Goal: Task Accomplishment & Management: Complete application form

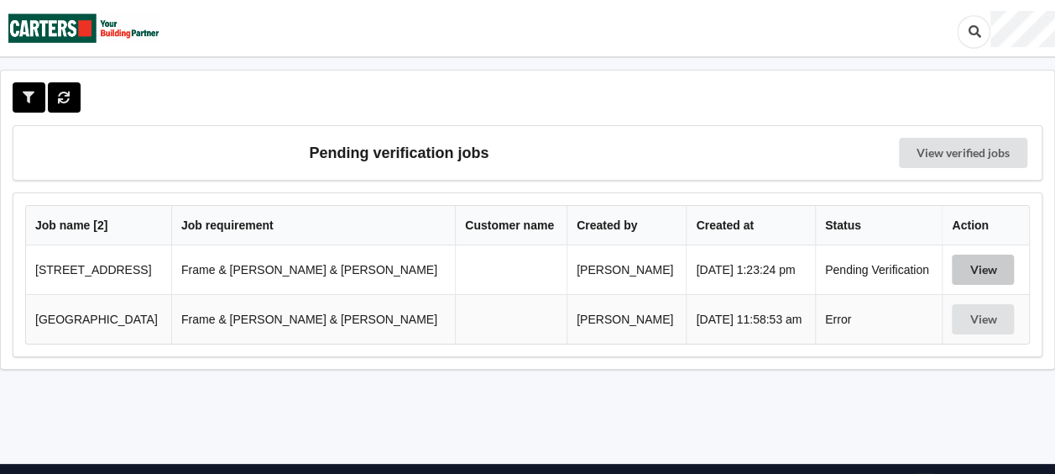
click at [964, 270] on button "View" at bounding box center [983, 269] width 62 height 30
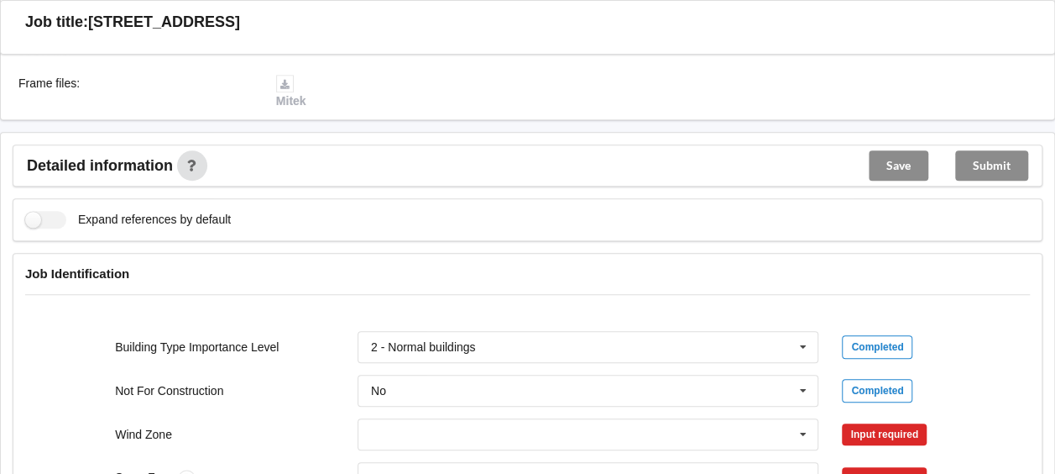
scroll to position [588, 0]
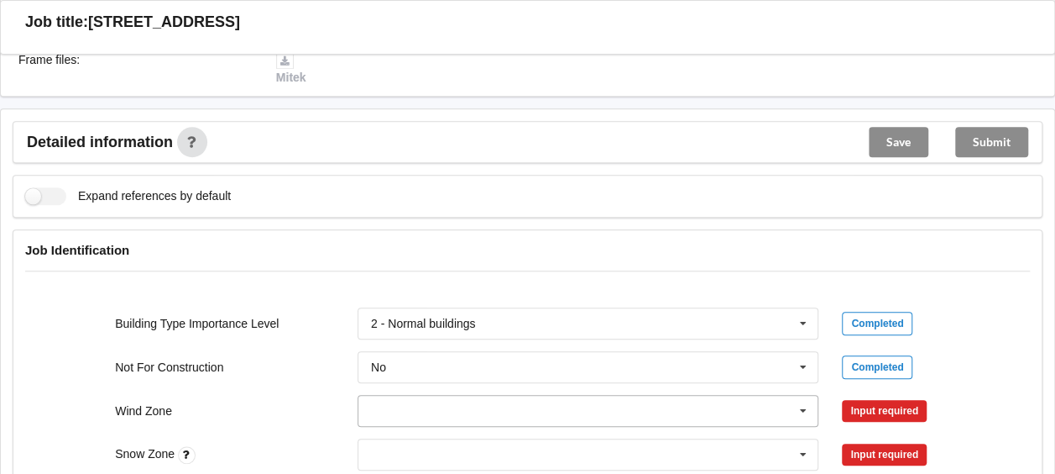
click at [401, 395] on input "text" at bounding box center [589, 410] width 460 height 30
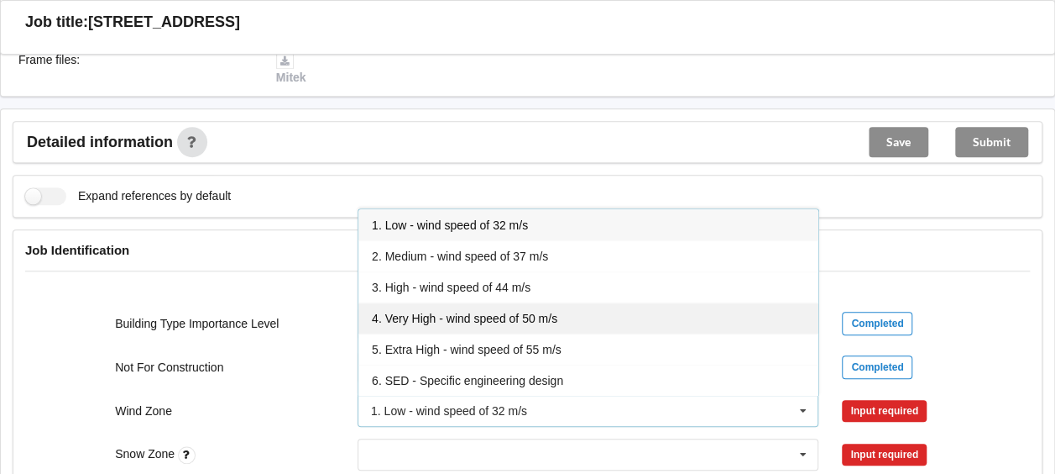
click at [397, 312] on span "4. Very High - wind speed of 50 m/s" at bounding box center [465, 318] width 186 height 13
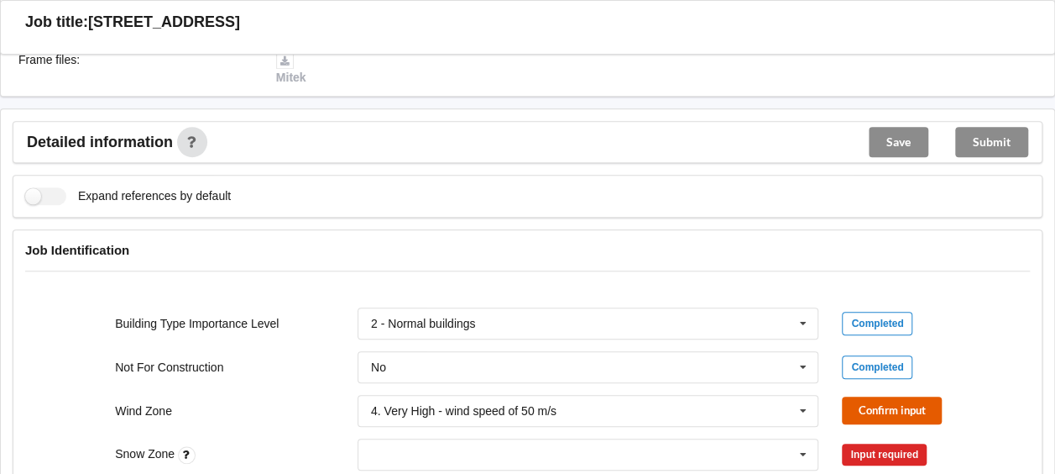
click at [865, 396] on button "Confirm input" at bounding box center [892, 410] width 100 height 28
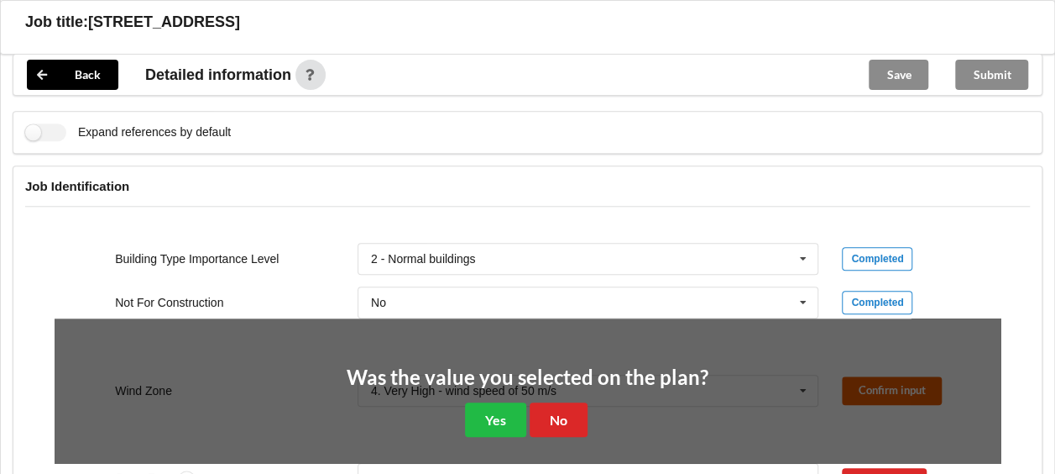
scroll to position [672, 0]
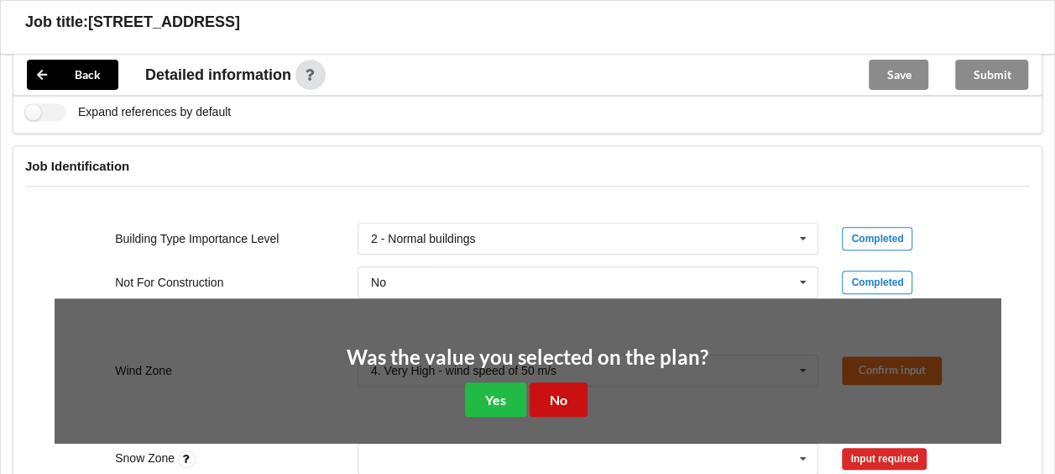
click at [558, 382] on button "No" at bounding box center [559, 399] width 58 height 34
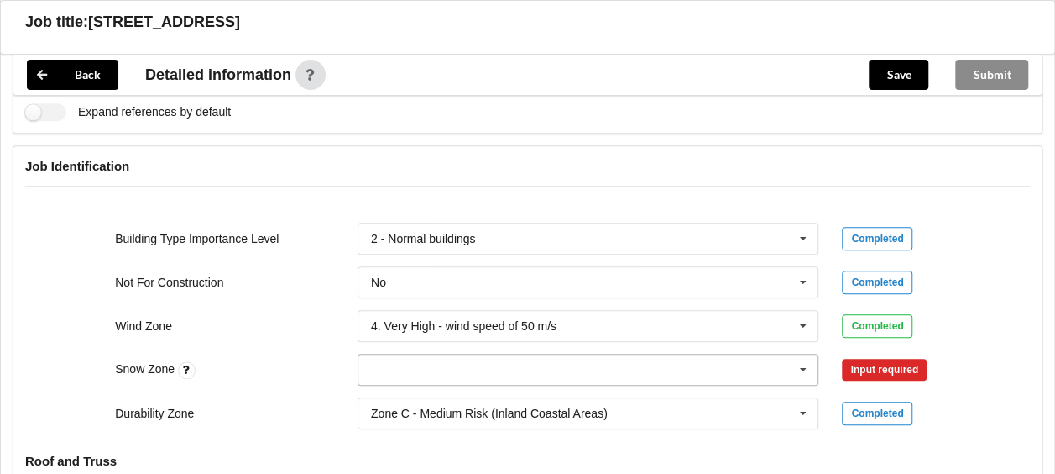
click at [800, 354] on icon at bounding box center [803, 369] width 25 height 31
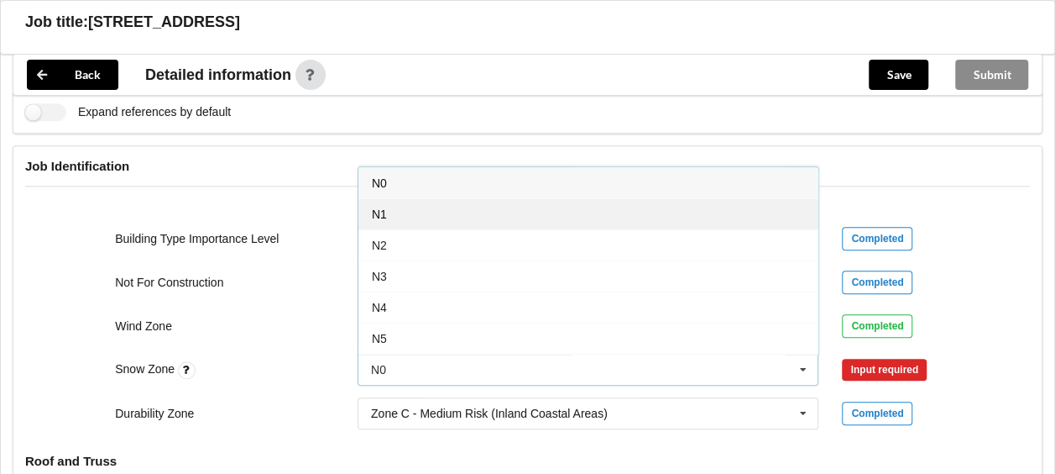
click at [374, 201] on div "N1" at bounding box center [589, 213] width 460 height 31
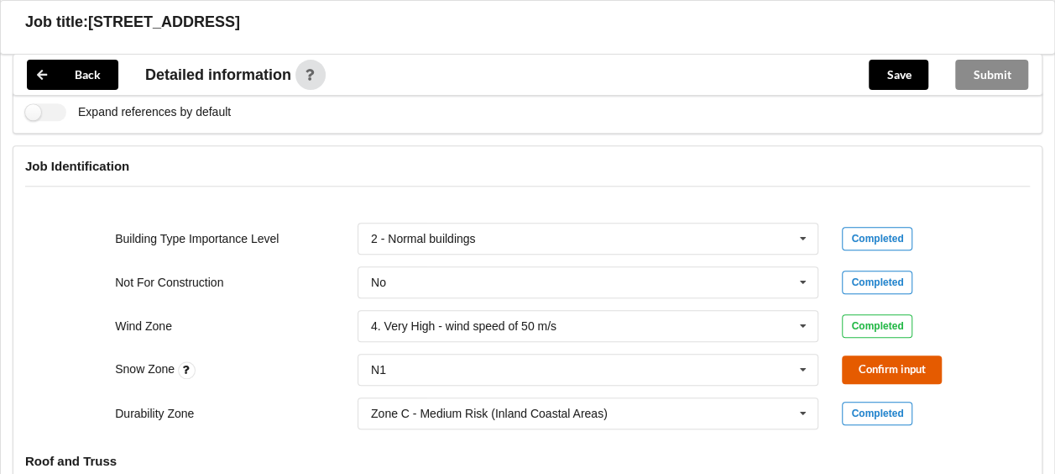
click at [854, 355] on button "Confirm input" at bounding box center [892, 369] width 100 height 28
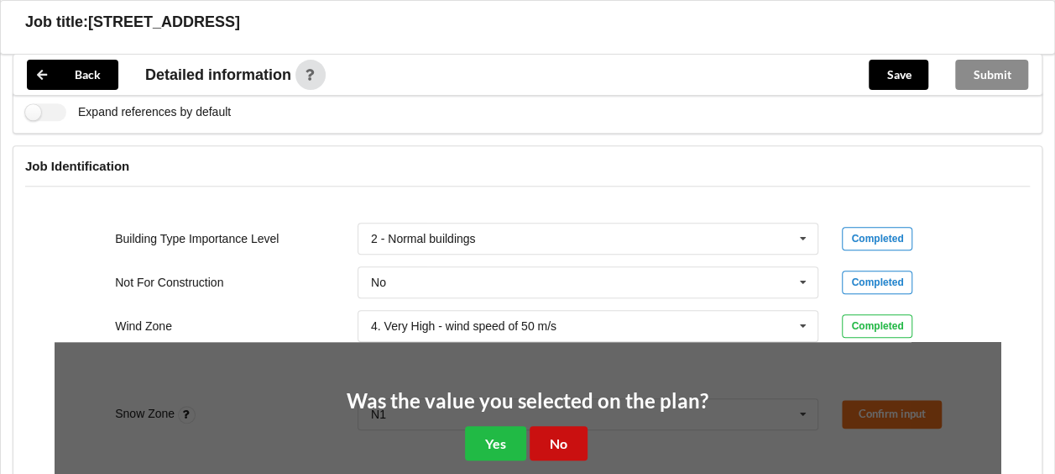
click at [546, 426] on button "No" at bounding box center [559, 443] width 58 height 34
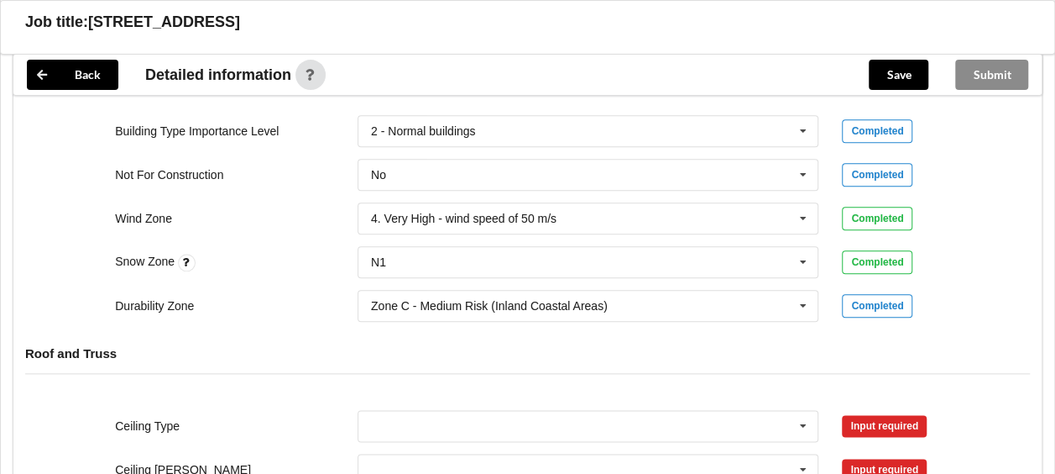
scroll to position [840, 0]
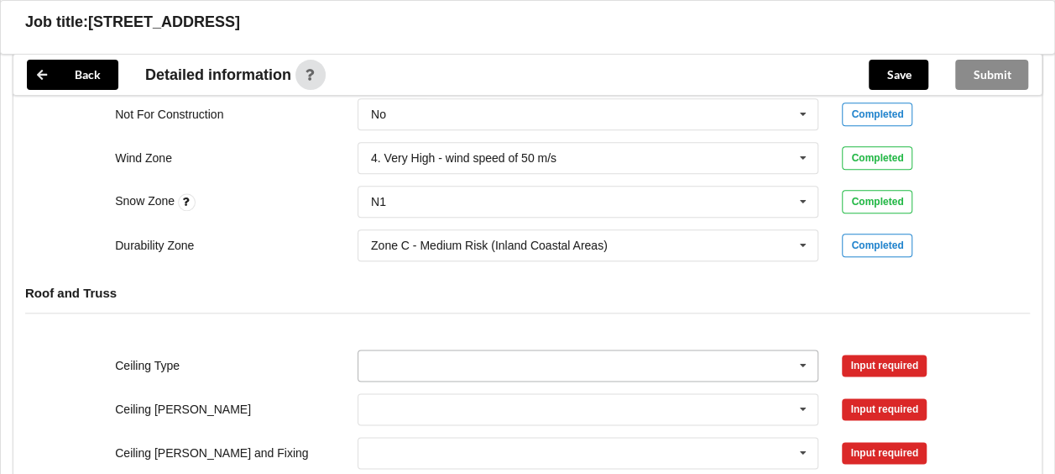
click at [804, 350] on icon at bounding box center [803, 365] width 25 height 31
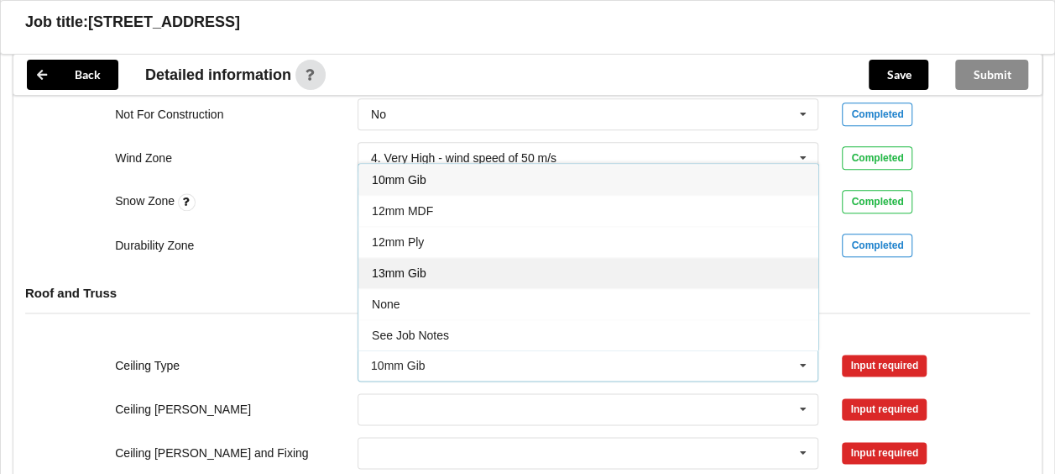
click at [411, 266] on span "13mm Gib" at bounding box center [399, 272] width 55 height 13
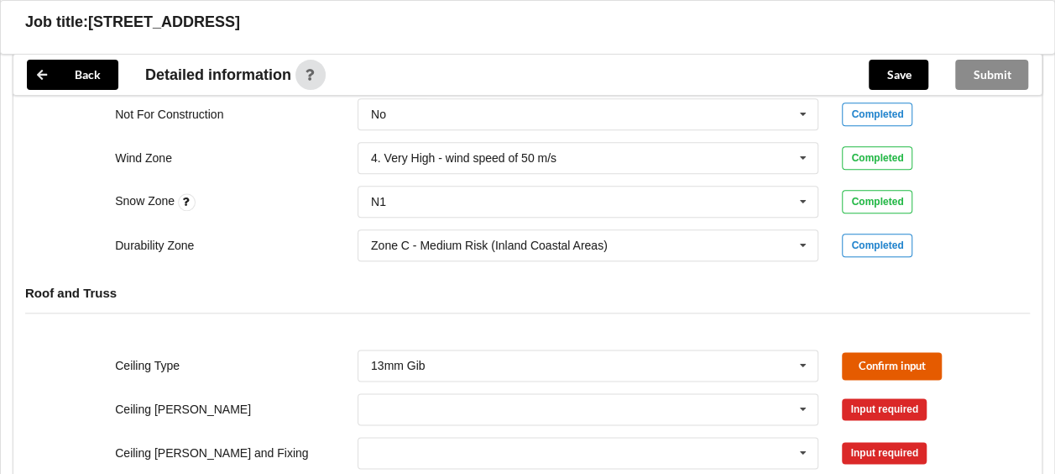
click at [861, 352] on button "Confirm input" at bounding box center [892, 366] width 100 height 28
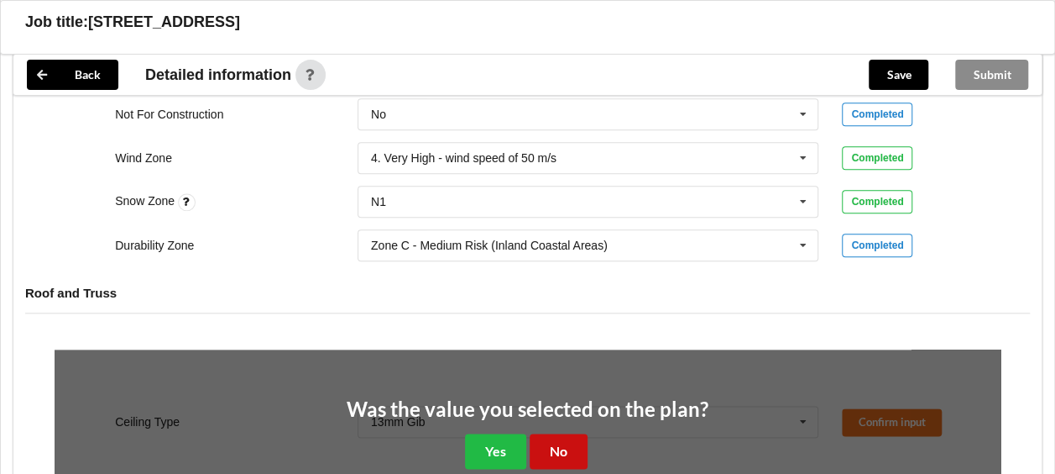
click at [547, 433] on button "No" at bounding box center [559, 450] width 58 height 34
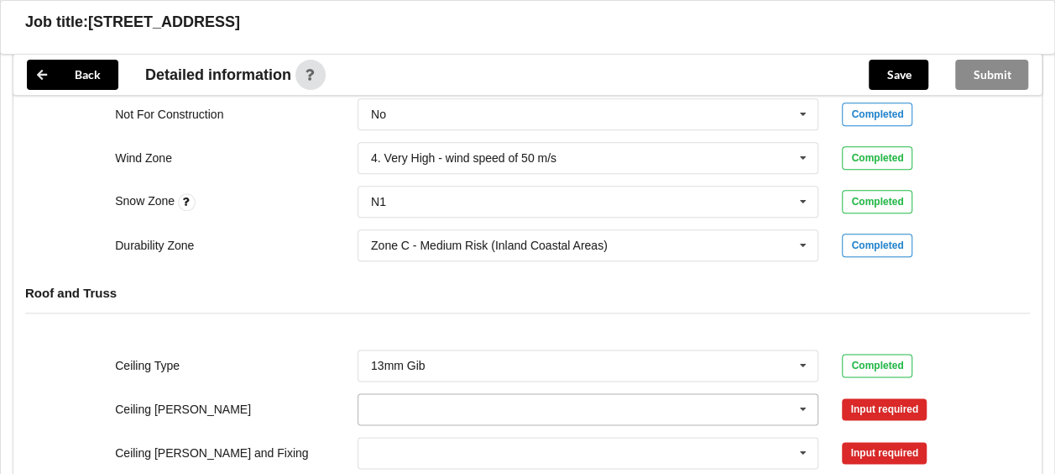
click at [806, 394] on icon at bounding box center [803, 409] width 25 height 31
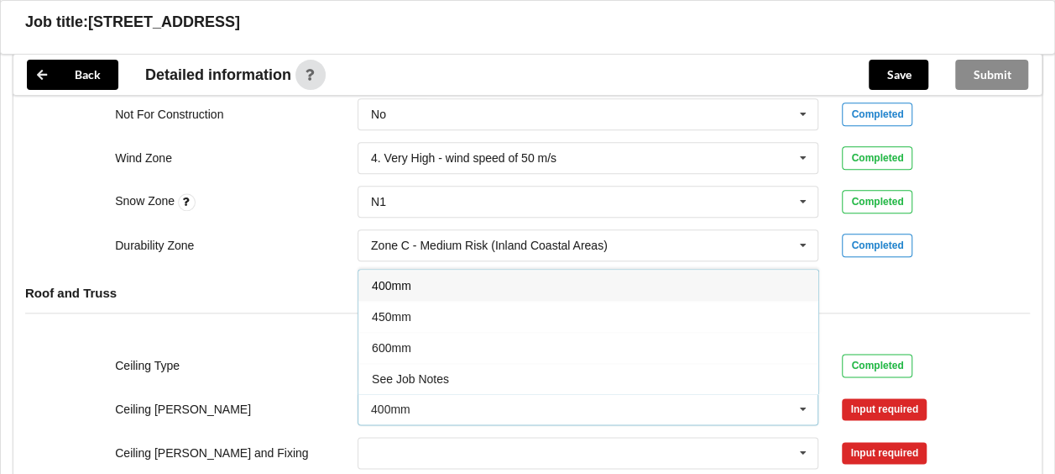
drag, startPoint x: 432, startPoint y: 322, endPoint x: 444, endPoint y: 322, distance: 12.6
click at [432, 332] on div "600mm" at bounding box center [589, 347] width 460 height 31
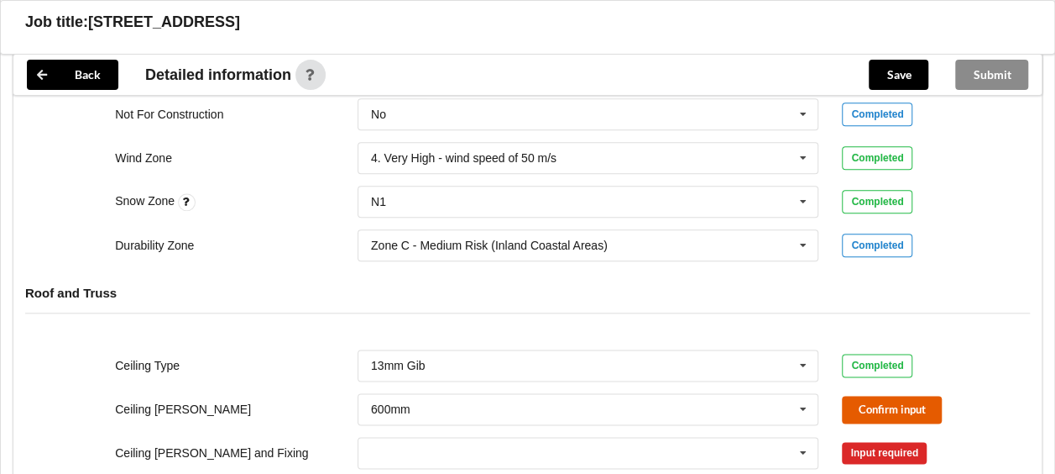
click at [880, 396] on button "Confirm input" at bounding box center [892, 409] width 100 height 28
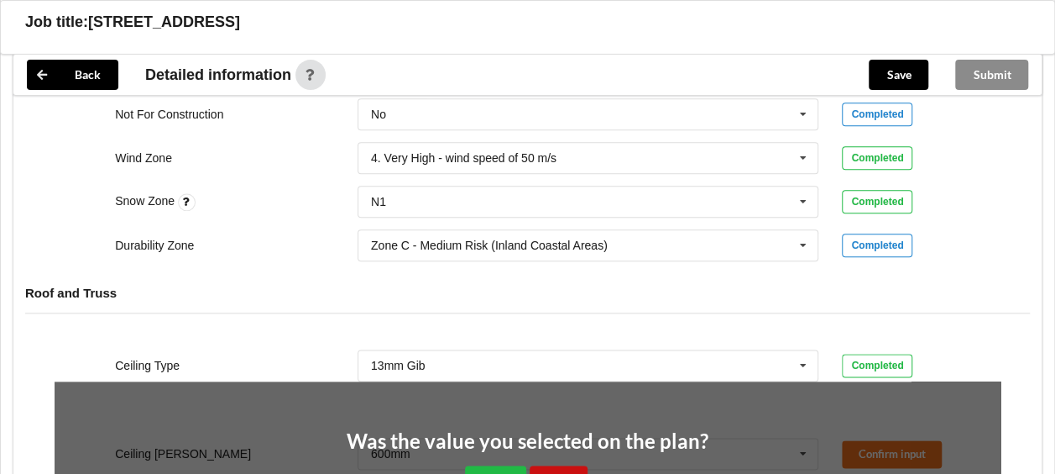
click at [547, 465] on button "No" at bounding box center [559, 482] width 58 height 34
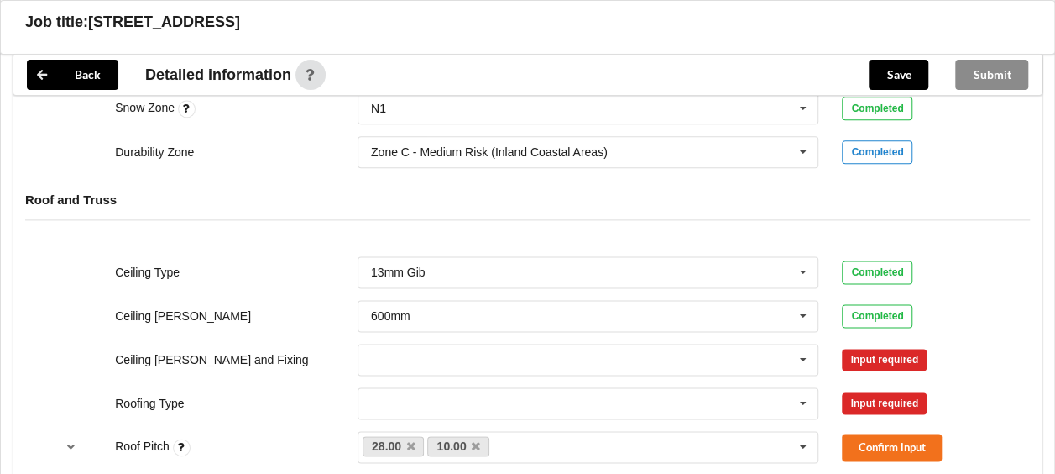
scroll to position [1008, 0]
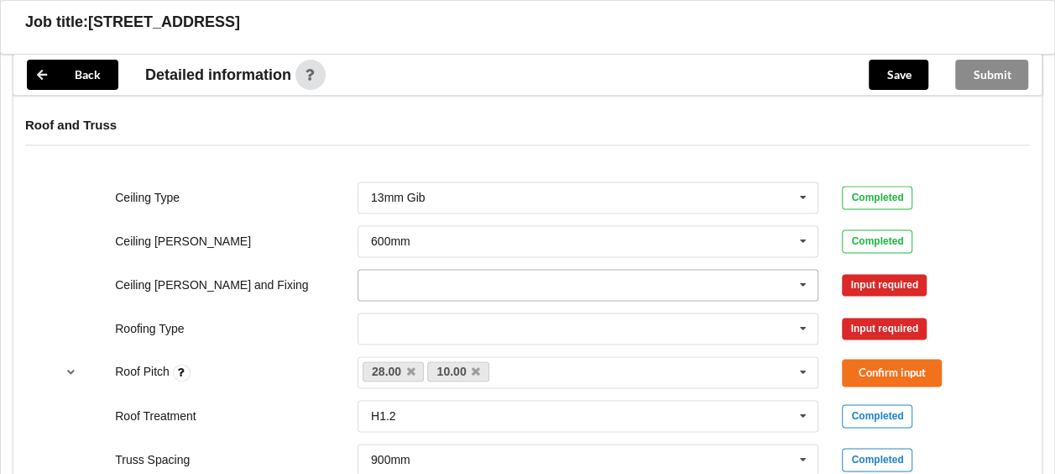
click at [799, 270] on icon at bounding box center [803, 285] width 25 height 31
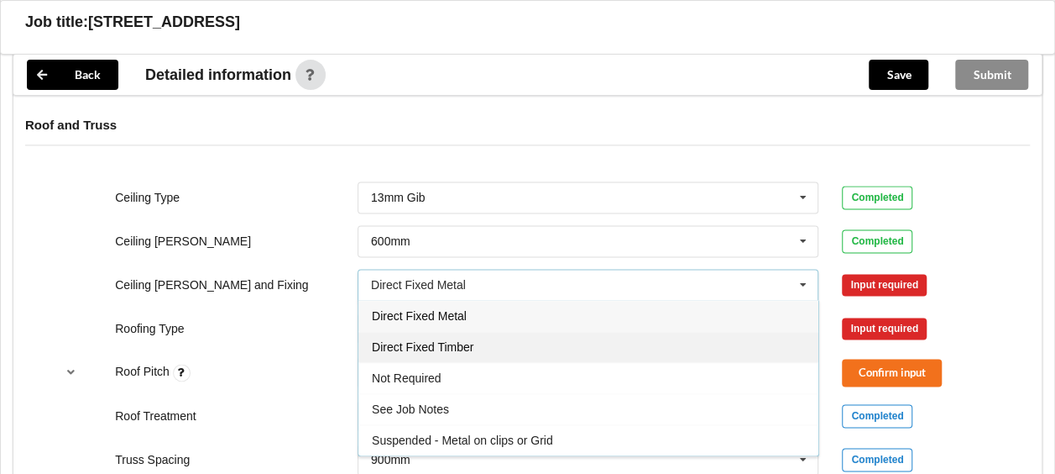
click at [413, 340] on span "Direct Fixed Timber" at bounding box center [423, 346] width 102 height 13
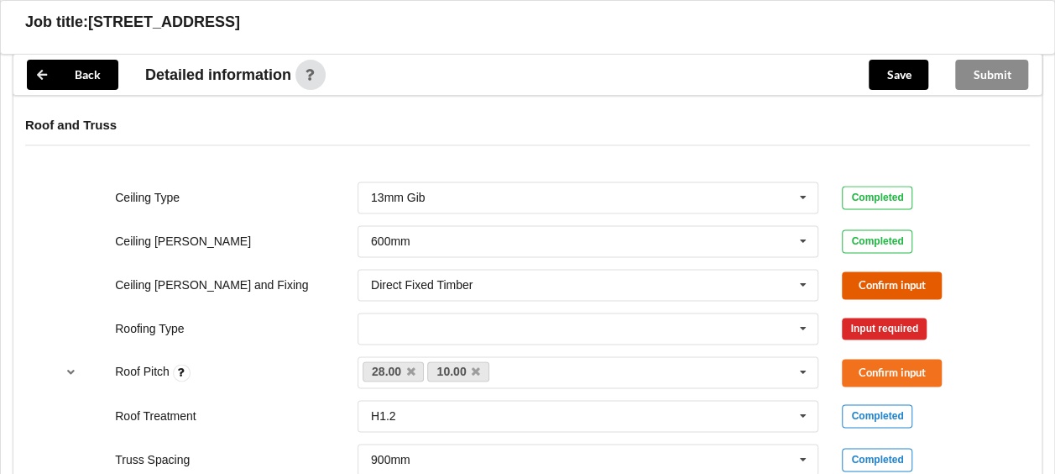
click at [872, 271] on button "Confirm input" at bounding box center [892, 285] width 100 height 28
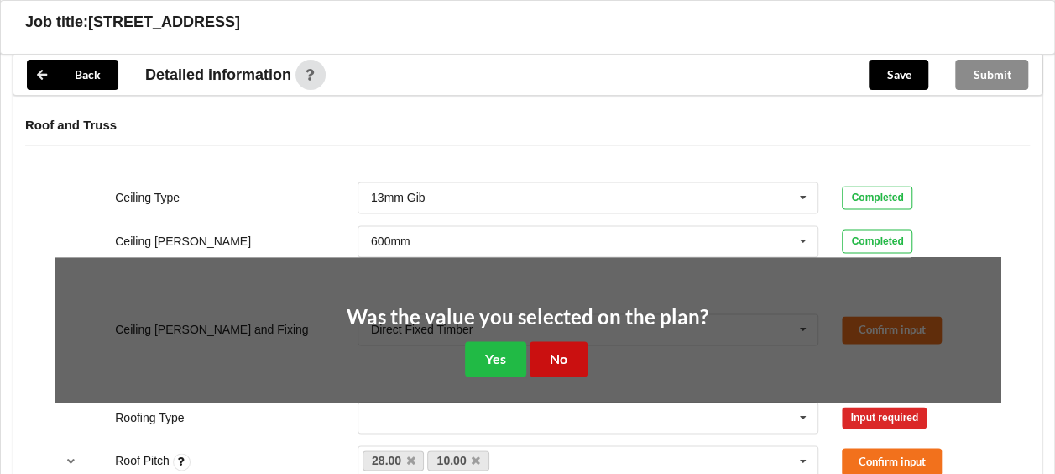
click at [553, 341] on button "No" at bounding box center [559, 358] width 58 height 34
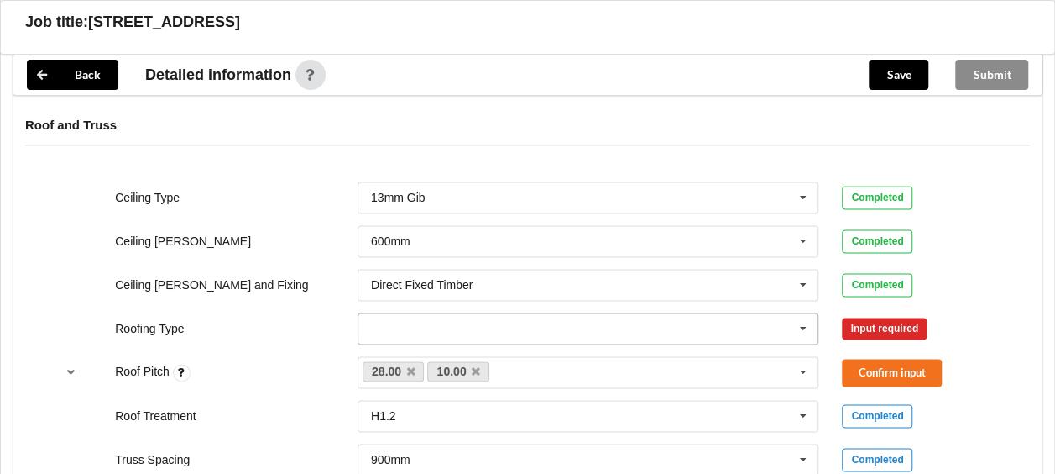
click at [803, 313] on icon at bounding box center [803, 328] width 25 height 31
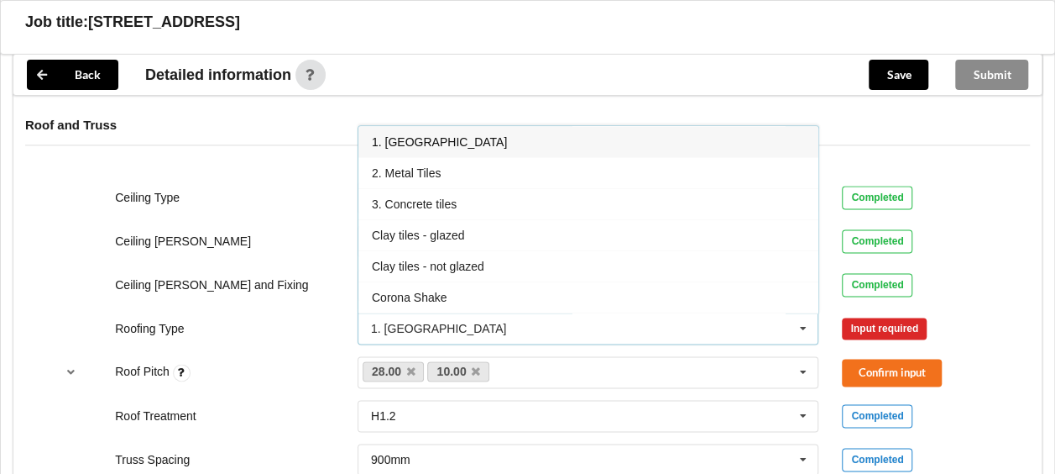
click at [390, 135] on span "1. [GEOGRAPHIC_DATA]" at bounding box center [439, 141] width 135 height 13
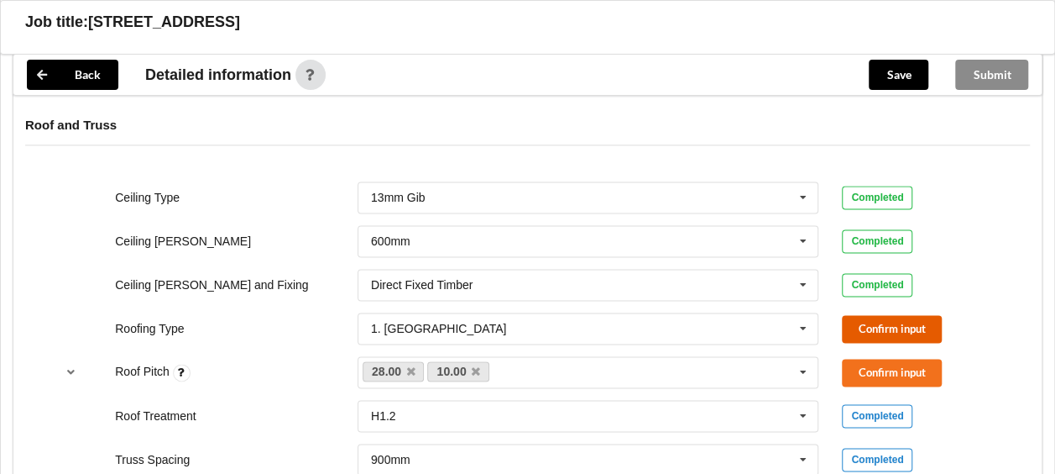
click at [895, 315] on button "Confirm input" at bounding box center [892, 329] width 100 height 28
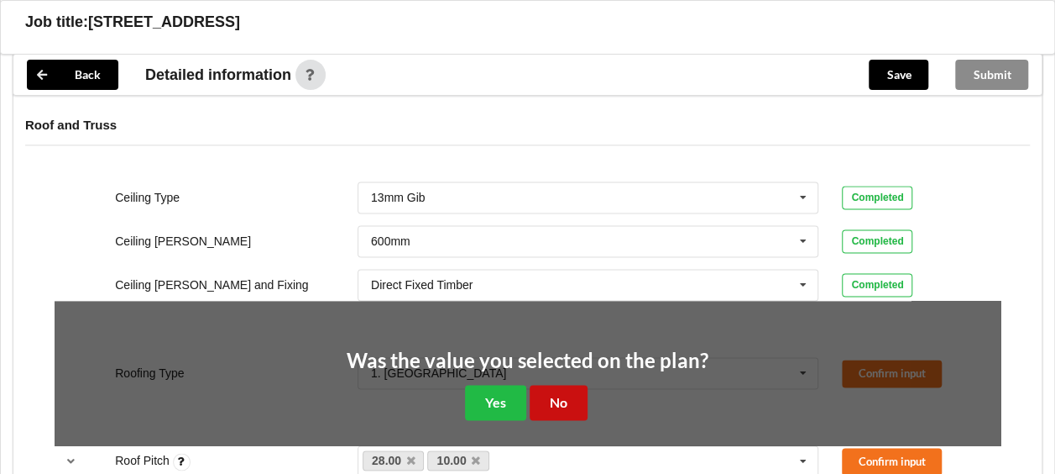
click at [564, 388] on button "No" at bounding box center [559, 402] width 58 height 34
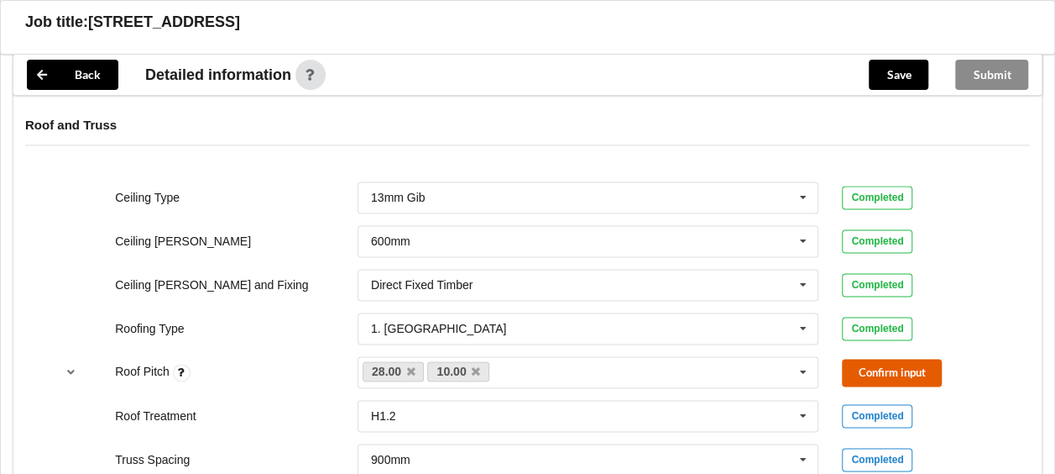
click at [890, 359] on button "Confirm input" at bounding box center [892, 373] width 100 height 28
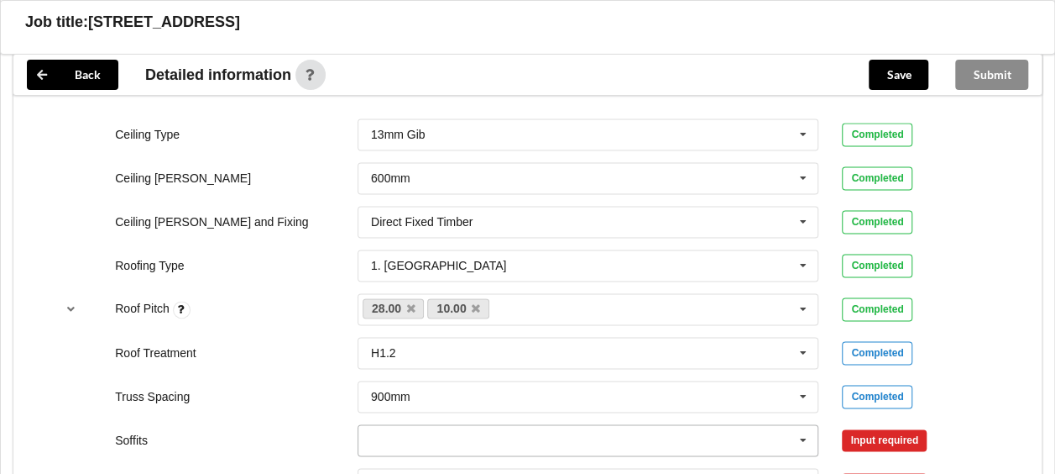
scroll to position [1092, 0]
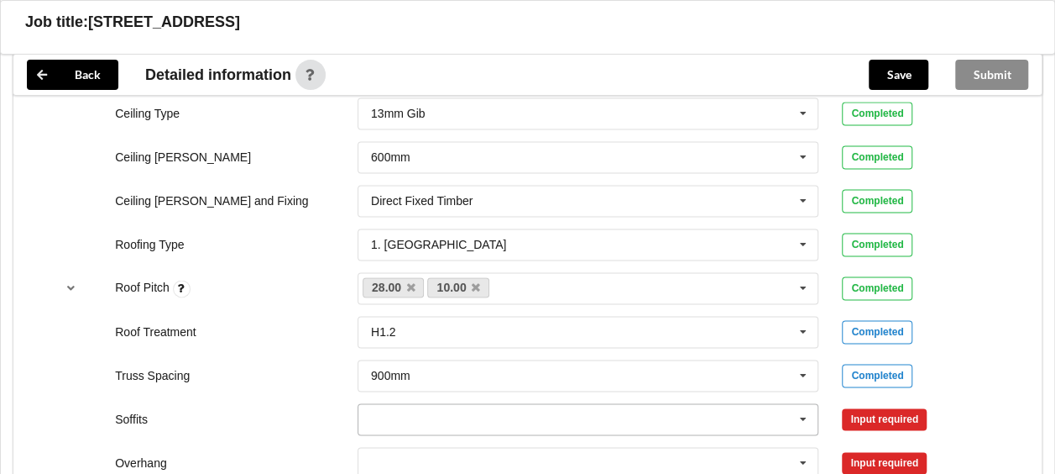
click at [433, 404] on input "text" at bounding box center [589, 419] width 460 height 30
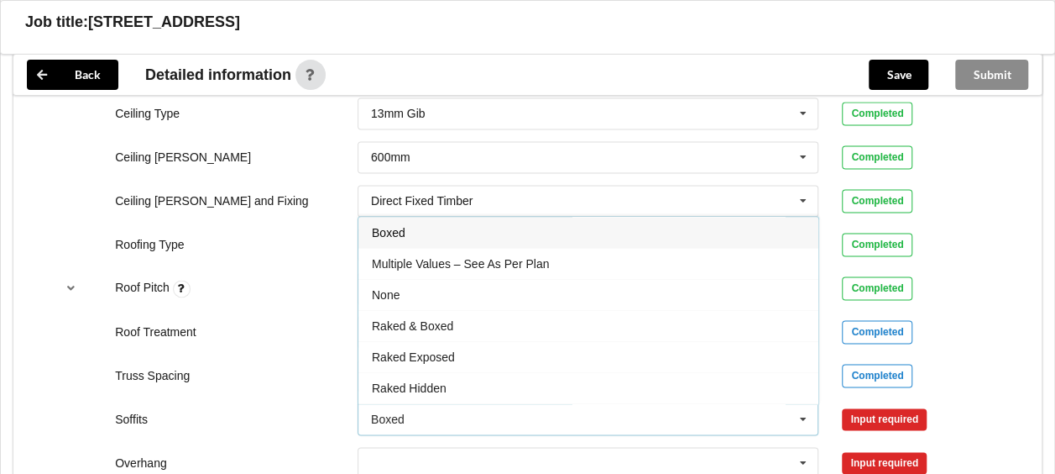
click at [397, 226] on span "Boxed" at bounding box center [389, 232] width 34 height 13
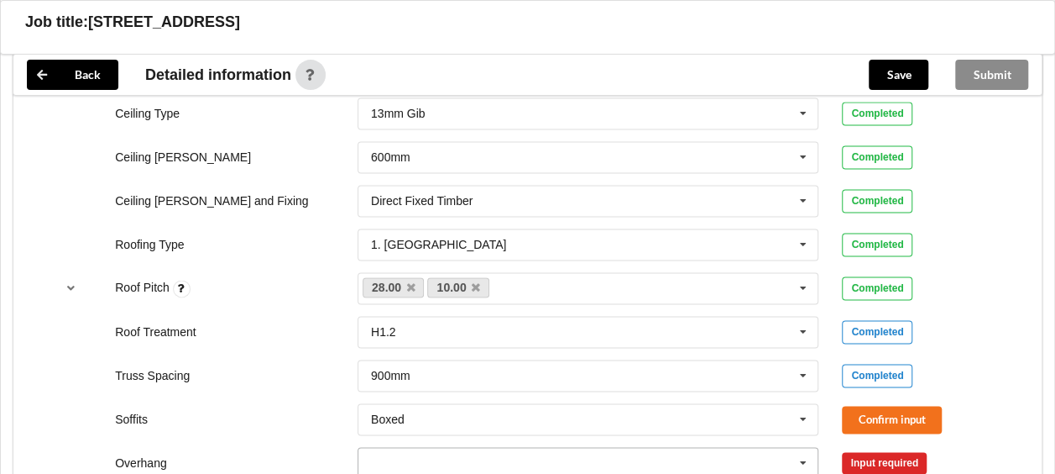
click at [390, 448] on input "text" at bounding box center [589, 463] width 460 height 30
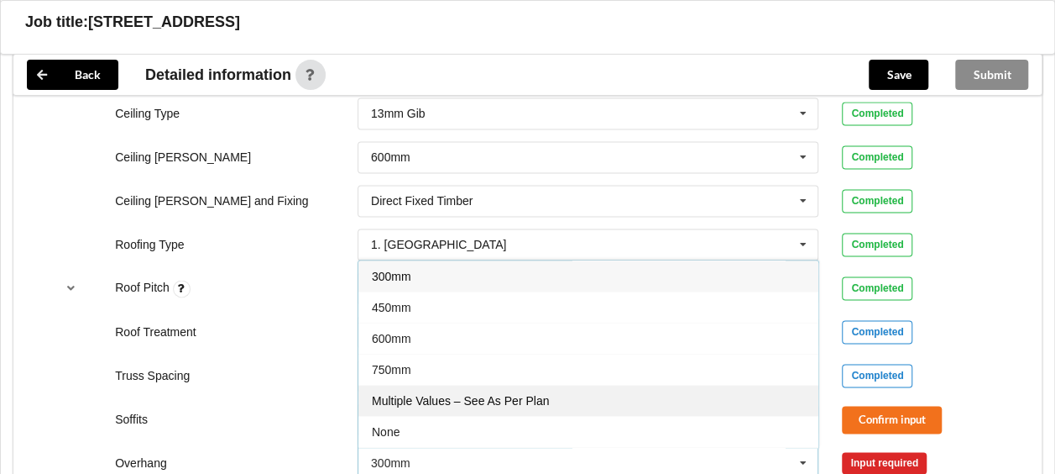
click at [416, 394] on span "Multiple Values – See As Per Plan" at bounding box center [460, 400] width 177 height 13
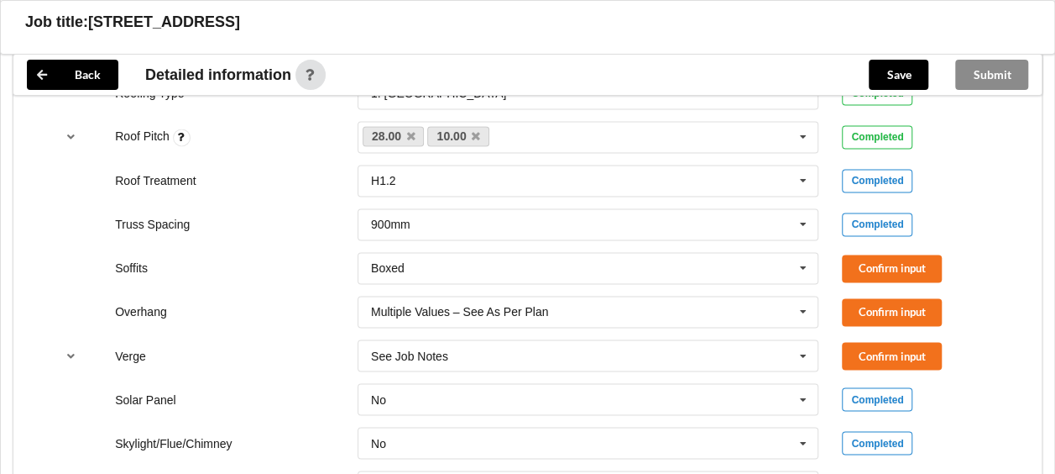
scroll to position [1343, 0]
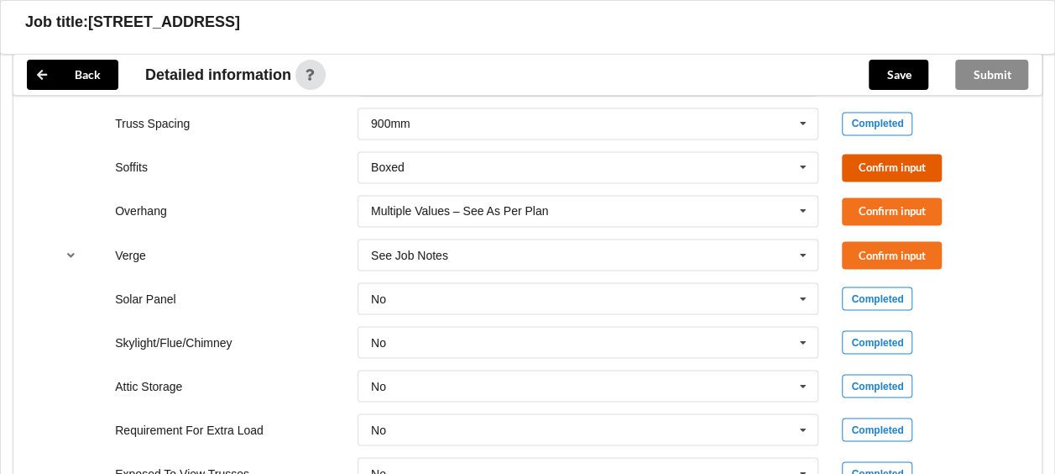
click at [886, 154] on button "Confirm input" at bounding box center [892, 168] width 100 height 28
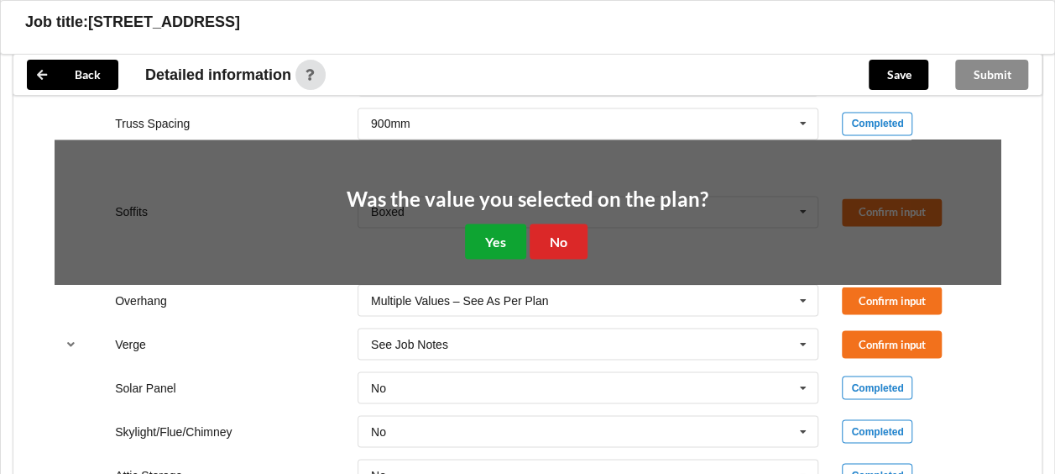
click at [502, 227] on button "Yes" at bounding box center [495, 240] width 61 height 34
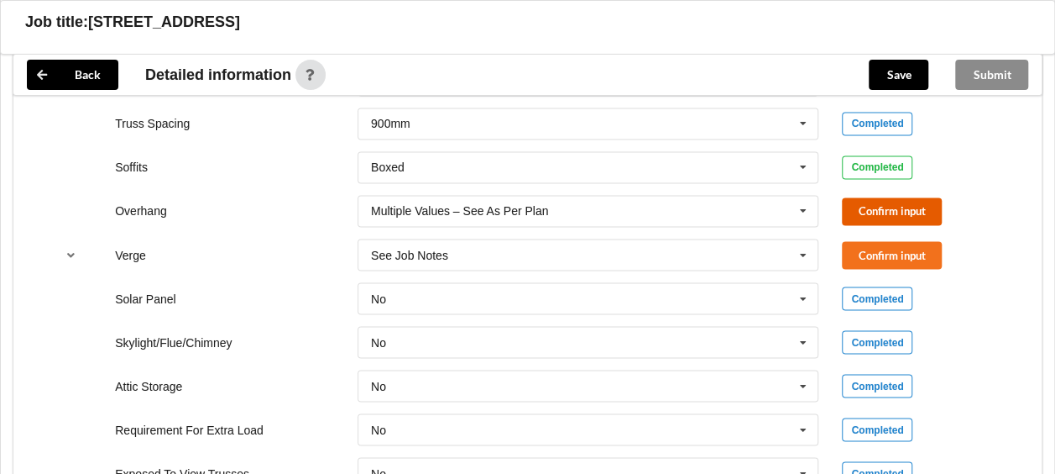
click at [875, 197] on button "Confirm input" at bounding box center [892, 211] width 100 height 28
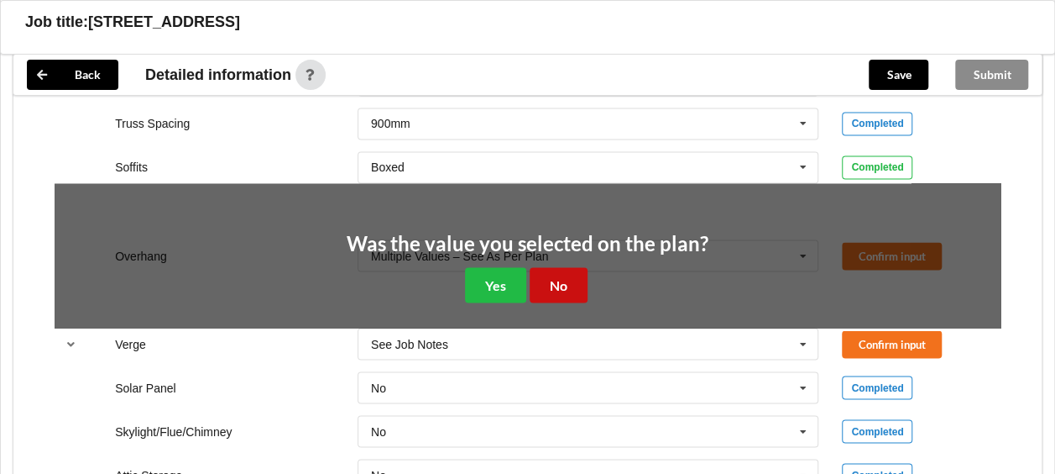
click at [558, 267] on button "No" at bounding box center [559, 284] width 58 height 34
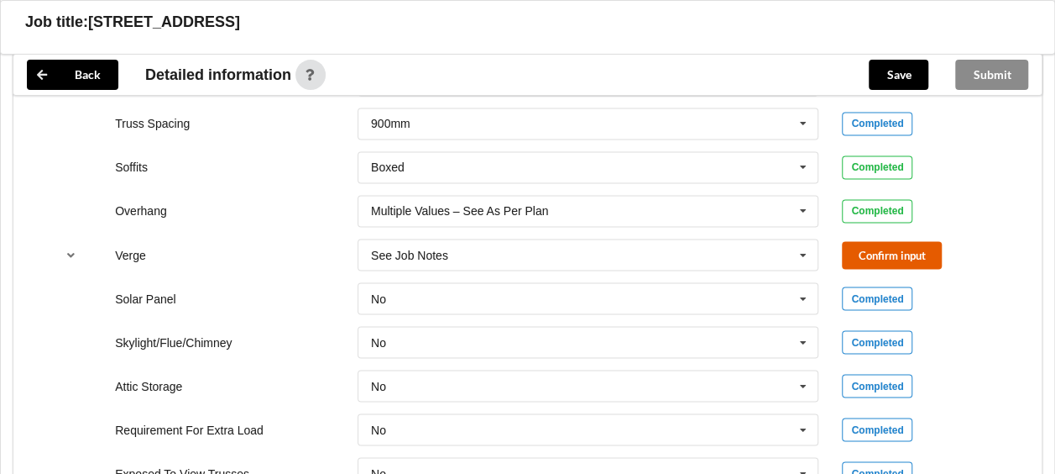
click at [867, 241] on button "Confirm input" at bounding box center [892, 255] width 100 height 28
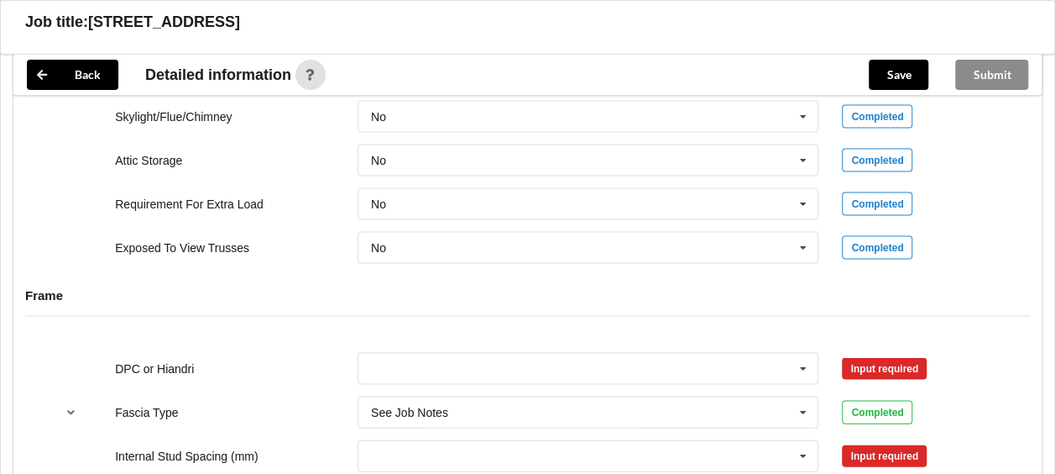
scroll to position [1595, 0]
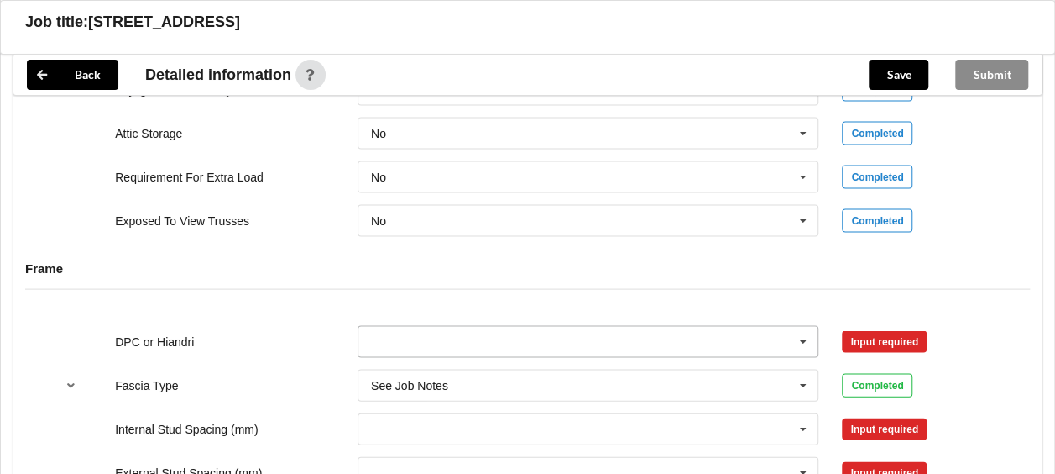
click at [802, 327] on icon at bounding box center [803, 342] width 25 height 31
click at [398, 366] on span "DPC Fitted" at bounding box center [400, 372] width 57 height 13
click at [874, 327] on button "Confirm input" at bounding box center [892, 341] width 100 height 28
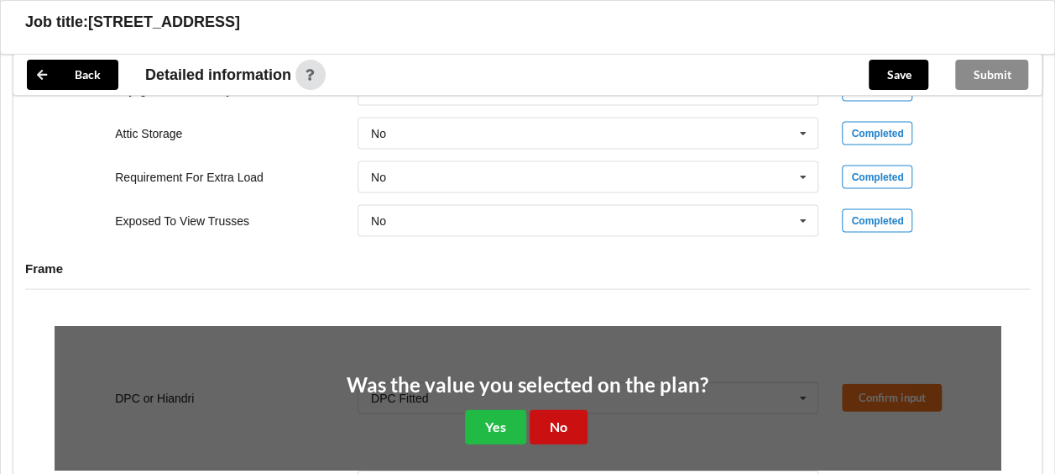
click at [547, 410] on button "No" at bounding box center [559, 427] width 58 height 34
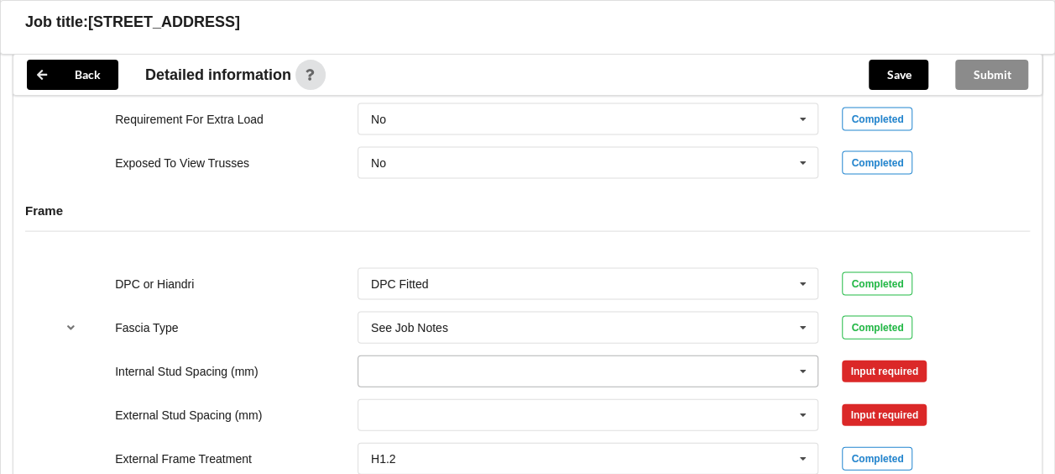
scroll to position [1679, 0]
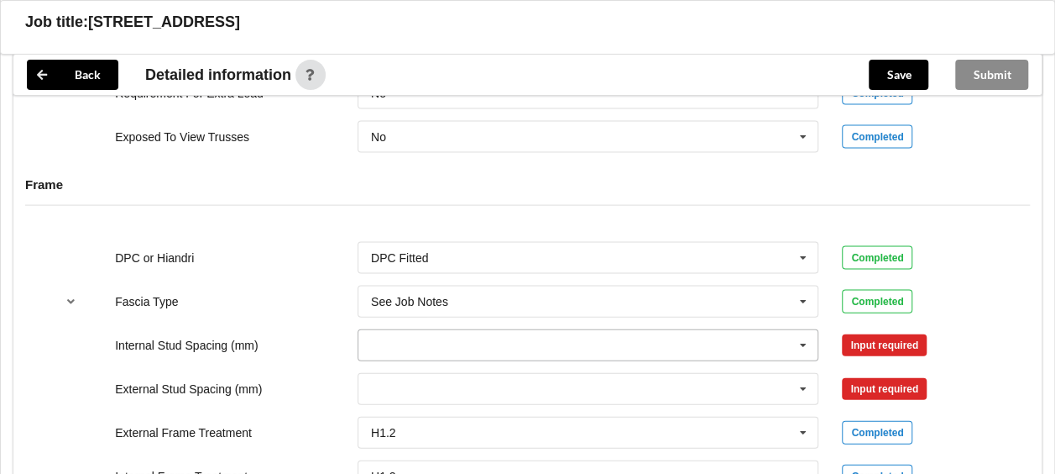
click at [539, 330] on input "text" at bounding box center [589, 345] width 460 height 30
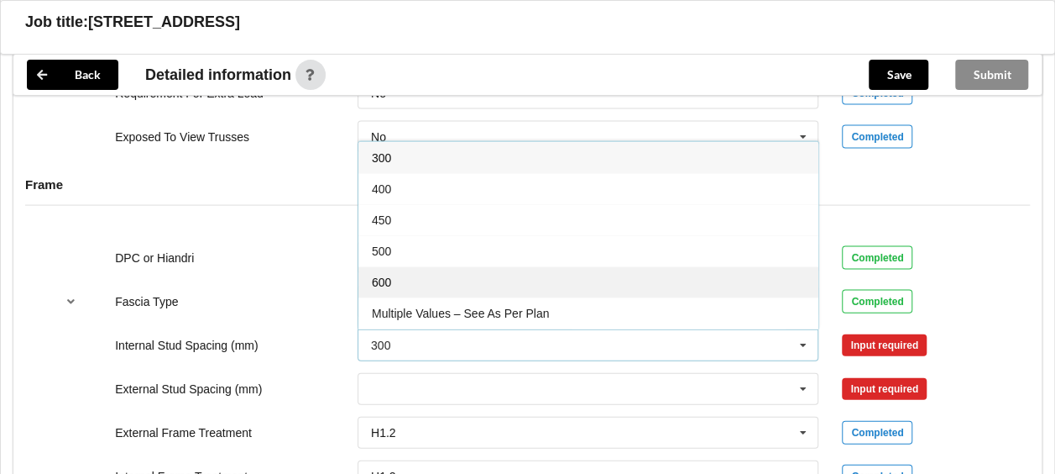
click at [426, 266] on div "600" at bounding box center [589, 281] width 460 height 31
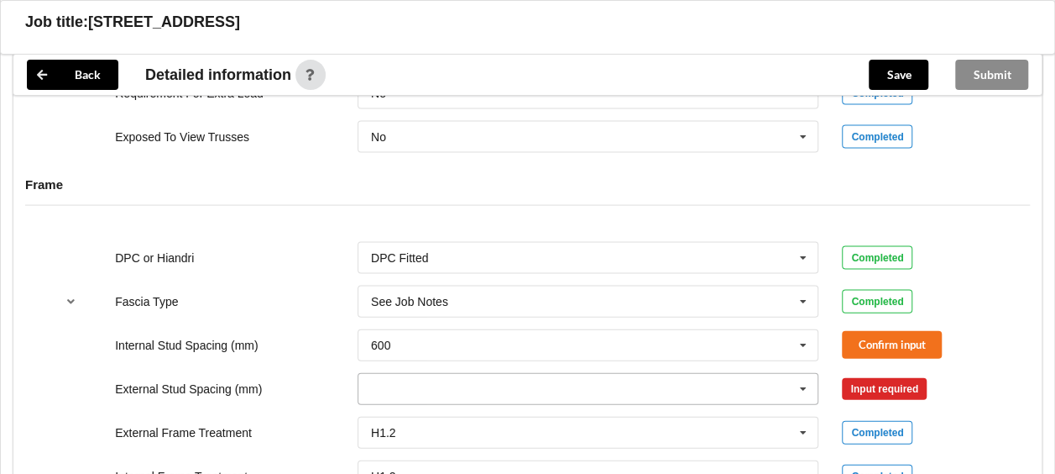
click at [395, 374] on input "text" at bounding box center [589, 389] width 460 height 30
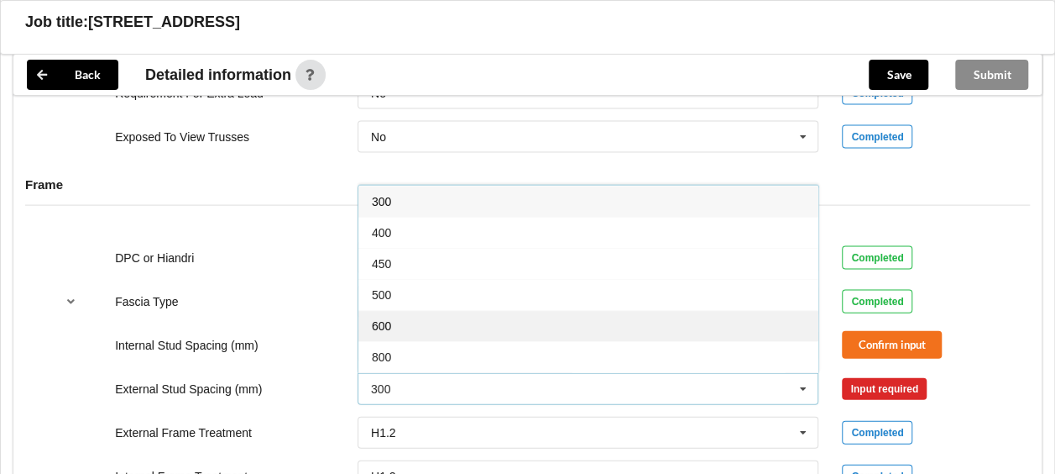
click at [394, 310] on div "600" at bounding box center [589, 325] width 460 height 31
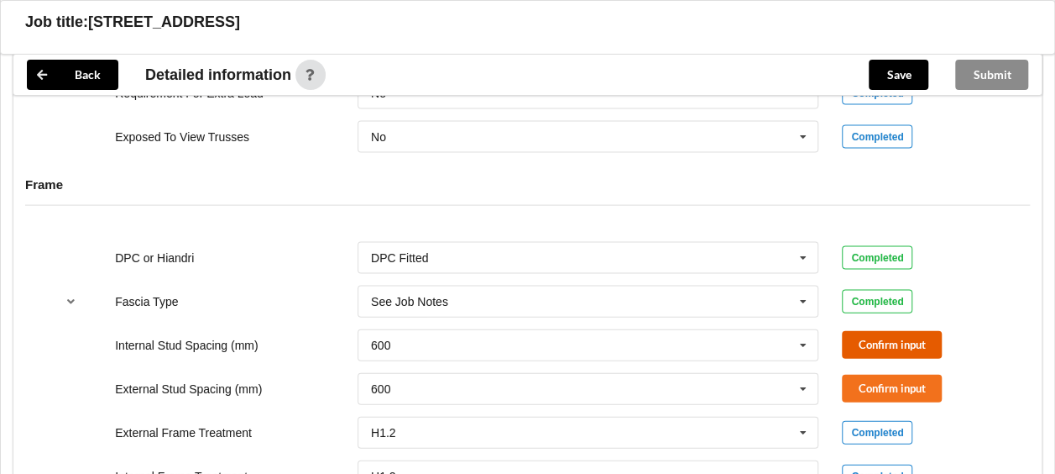
click at [880, 331] on button "Confirm input" at bounding box center [892, 345] width 100 height 28
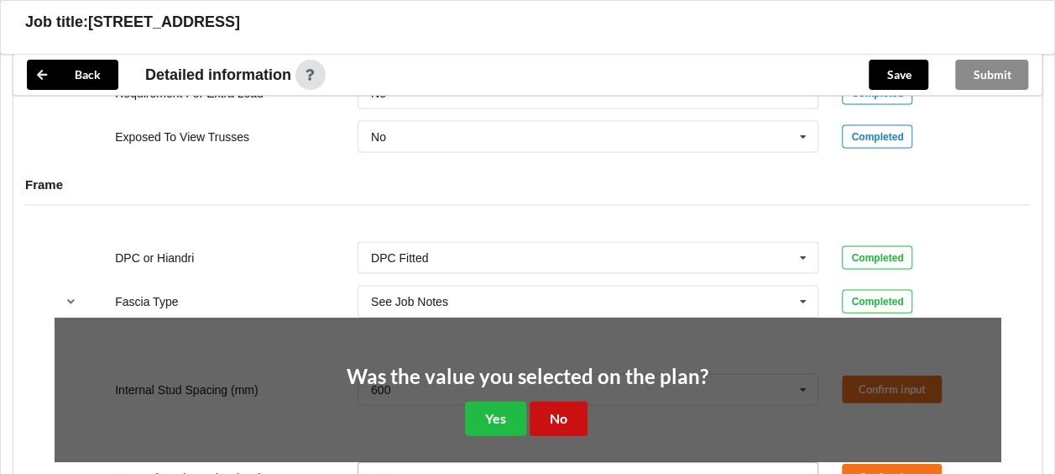
drag, startPoint x: 553, startPoint y: 401, endPoint x: 667, endPoint y: 359, distance: 120.9
click at [569, 401] on button "No" at bounding box center [559, 418] width 58 height 34
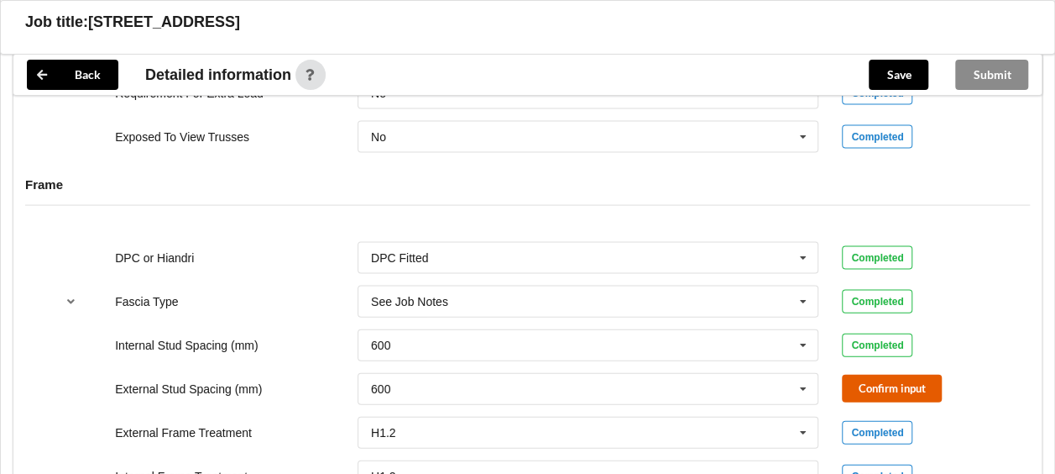
click at [860, 374] on button "Confirm input" at bounding box center [892, 388] width 100 height 28
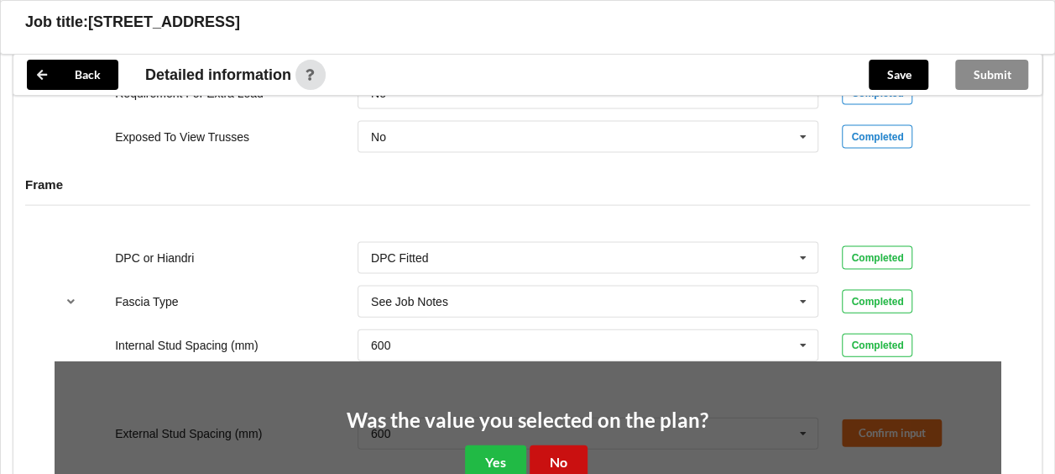
drag, startPoint x: 569, startPoint y: 438, endPoint x: 571, endPoint y: 420, distance: 18.5
click at [568, 445] on button "No" at bounding box center [559, 462] width 58 height 34
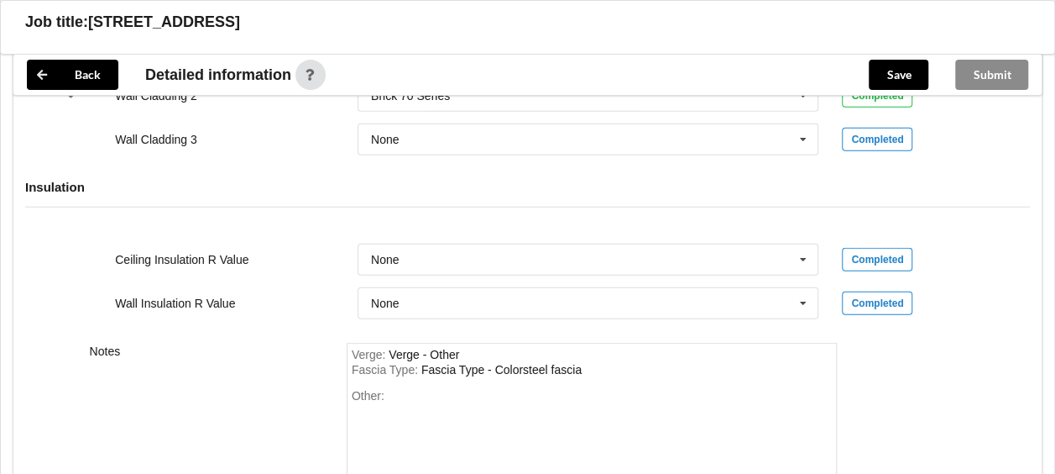
scroll to position [2402, 0]
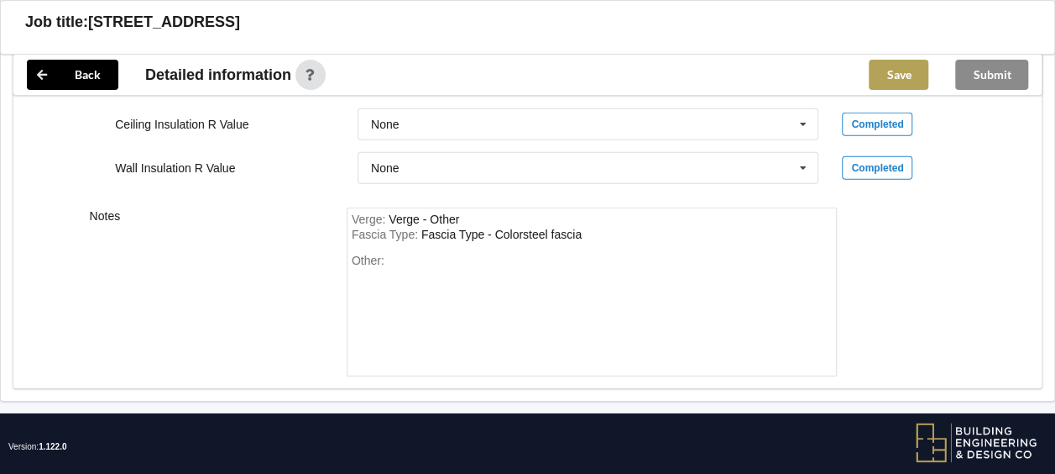
click at [904, 81] on button "Save" at bounding box center [899, 75] width 60 height 30
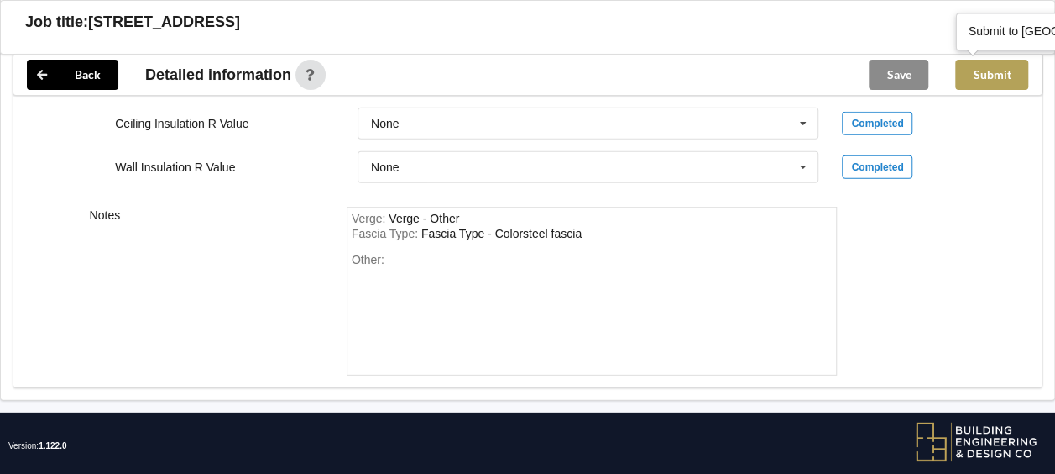
click at [997, 83] on button "Submit" at bounding box center [992, 75] width 73 height 30
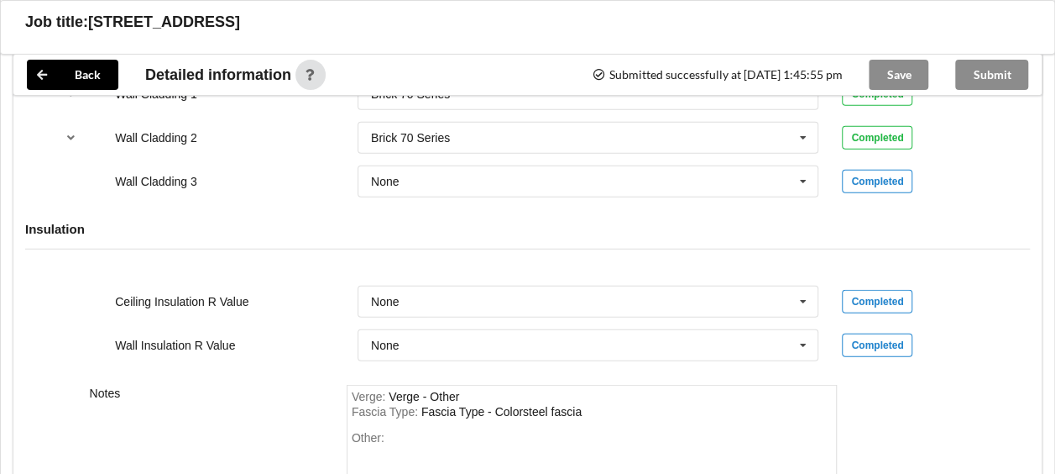
scroll to position [2074, 0]
